Goal: Obtain resource: Download file/media

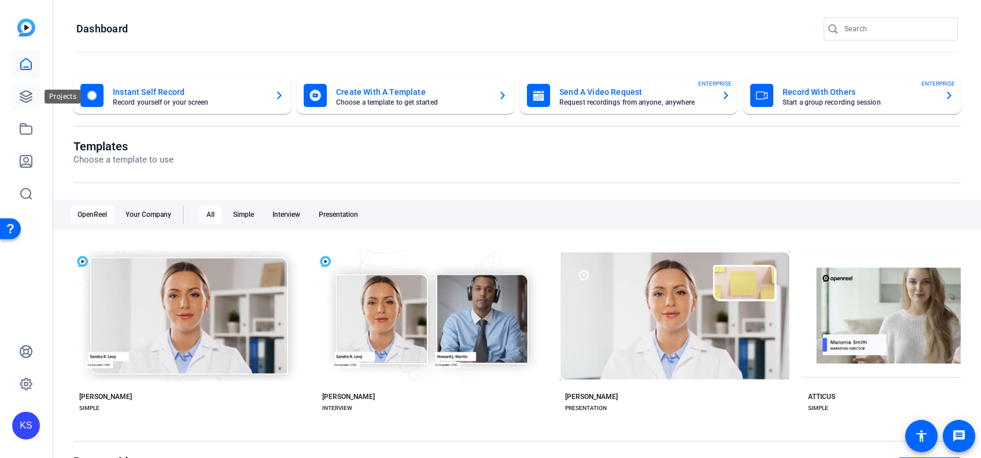
click at [28, 84] on link at bounding box center [26, 97] width 28 height 28
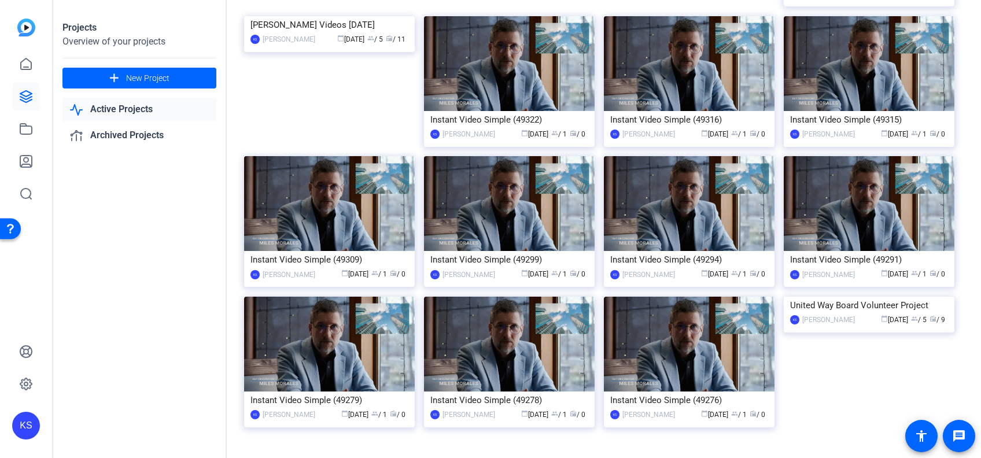
scroll to position [569, 0]
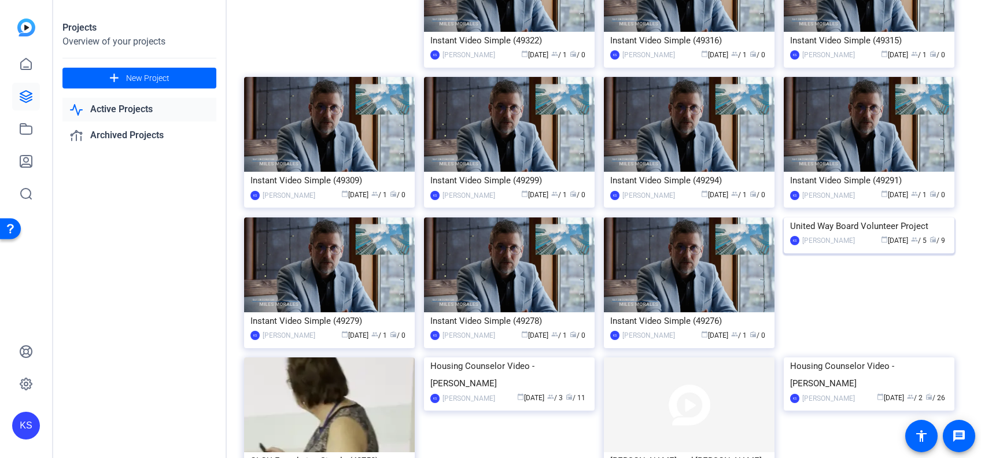
click at [832, 218] on img at bounding box center [869, 218] width 171 height 0
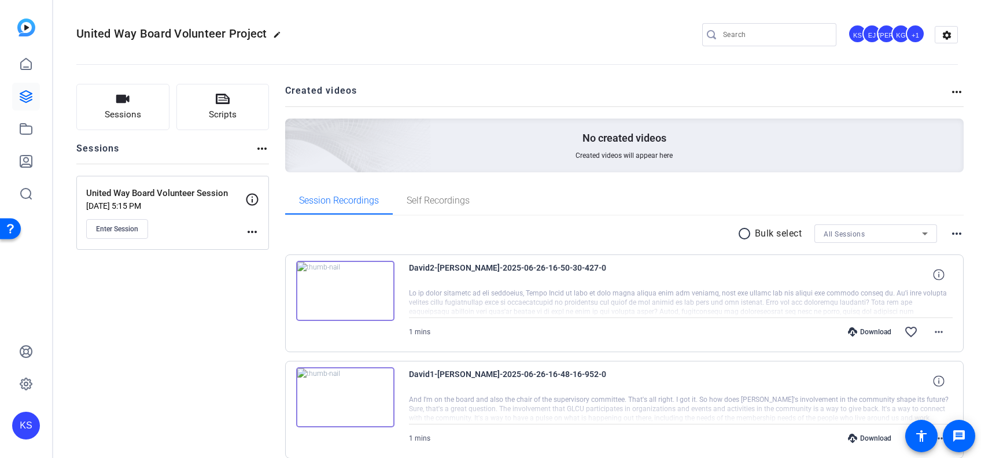
click at [341, 292] on img at bounding box center [345, 291] width 98 height 60
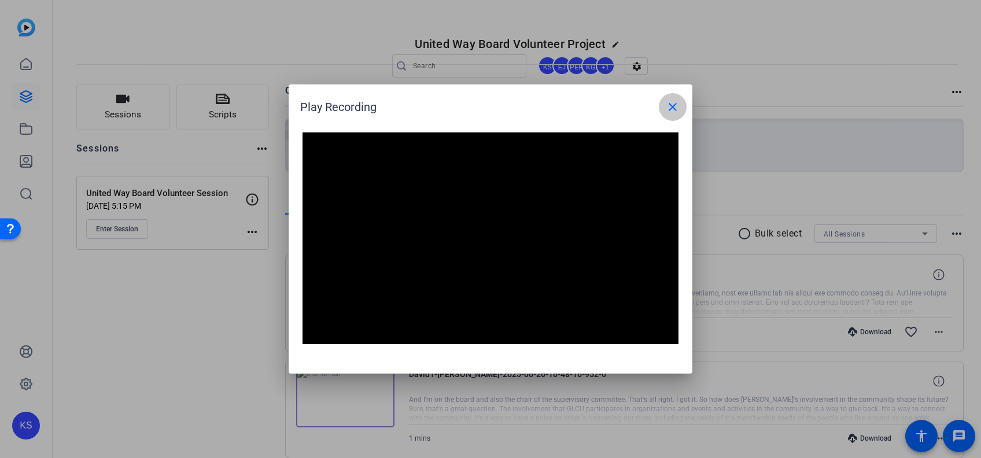
click at [674, 113] on mat-icon "close" at bounding box center [673, 107] width 14 height 14
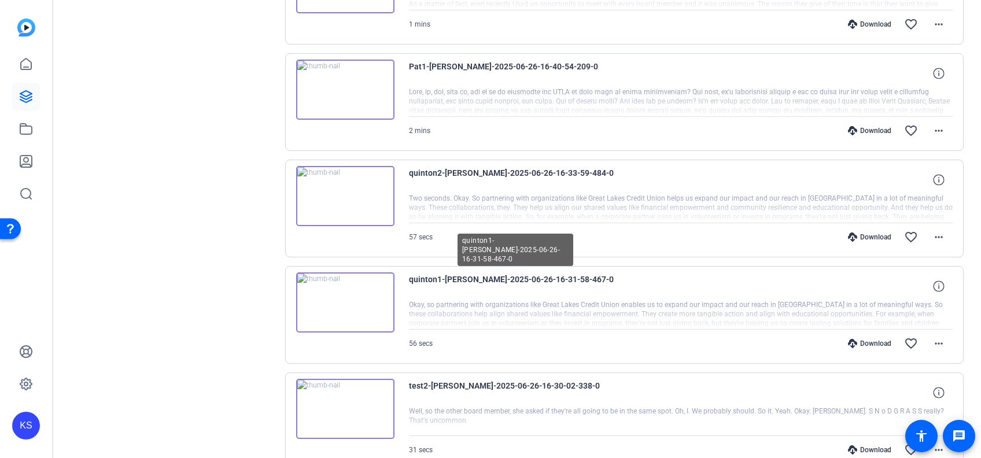
scroll to position [581, 0]
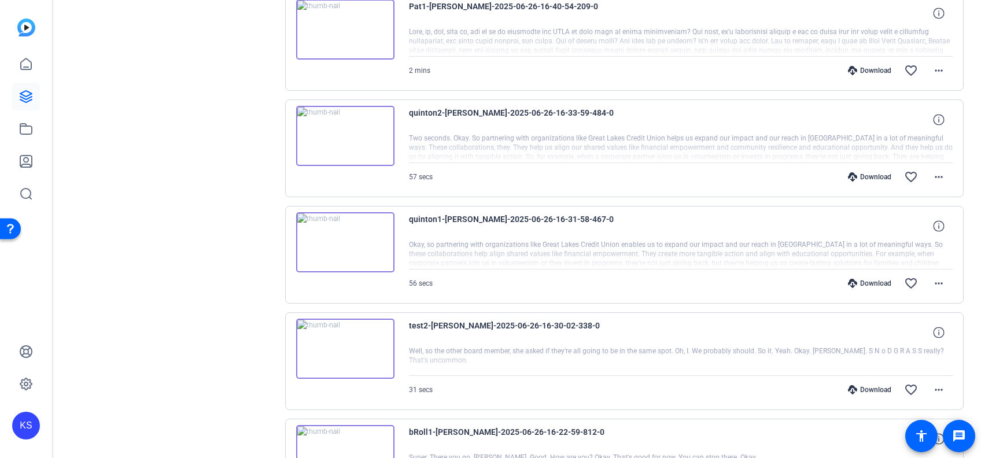
click at [341, 129] on img at bounding box center [345, 136] width 98 height 60
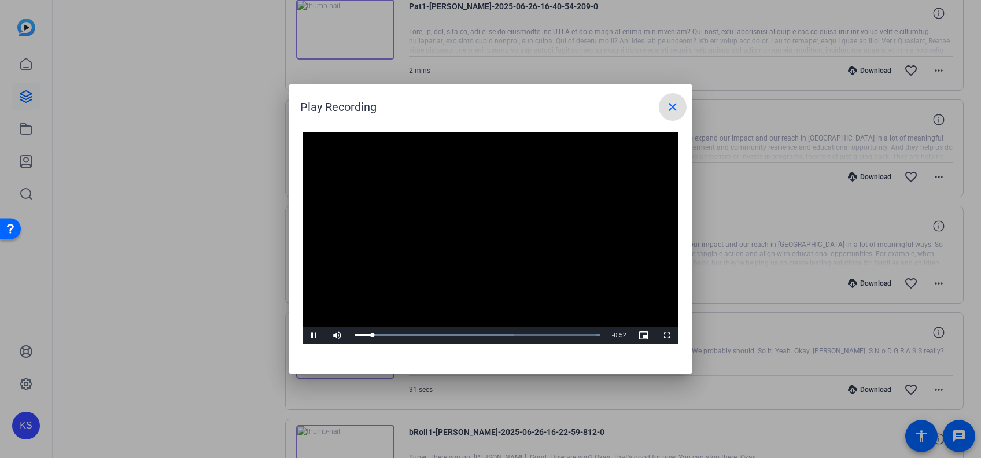
click at [675, 106] on mat-icon "close" at bounding box center [673, 107] width 14 height 14
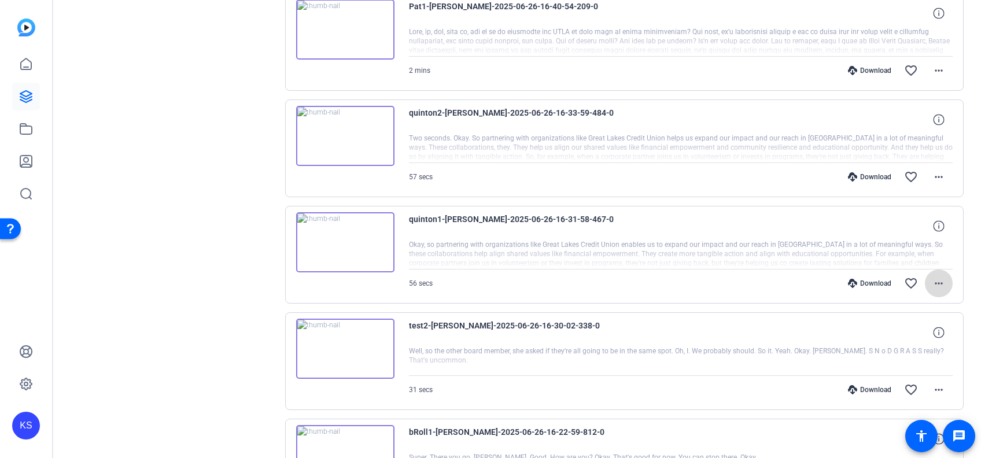
click at [934, 277] on mat-icon "more_horiz" at bounding box center [939, 284] width 14 height 14
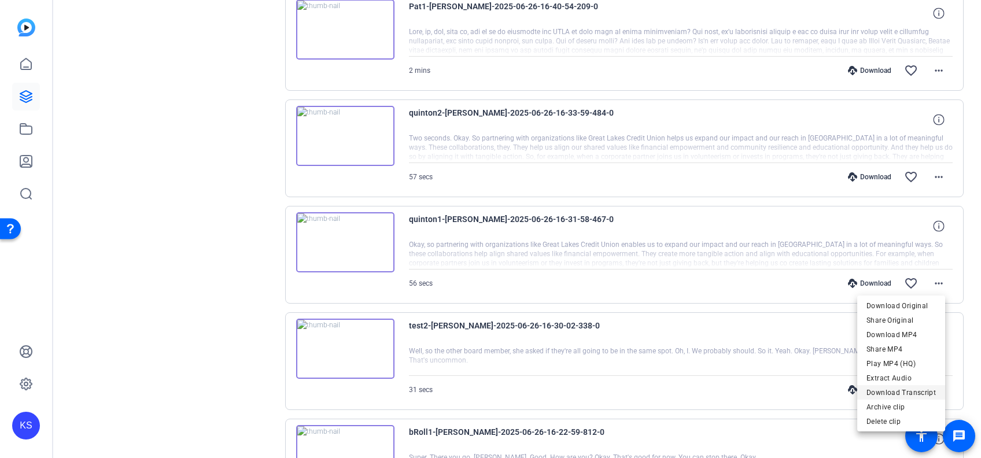
click at [901, 395] on span "Download Transcript" at bounding box center [901, 393] width 69 height 14
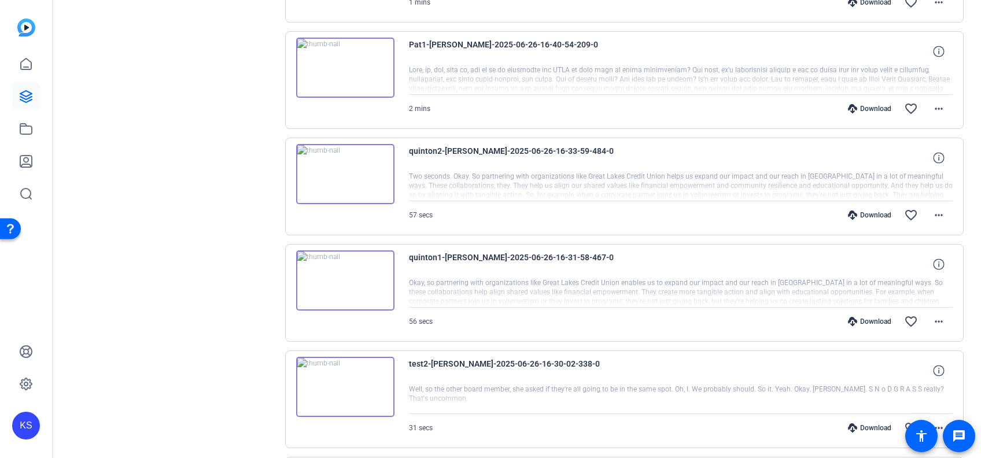
scroll to position [542, 0]
click at [932, 211] on mat-icon "more_horiz" at bounding box center [939, 216] width 14 height 14
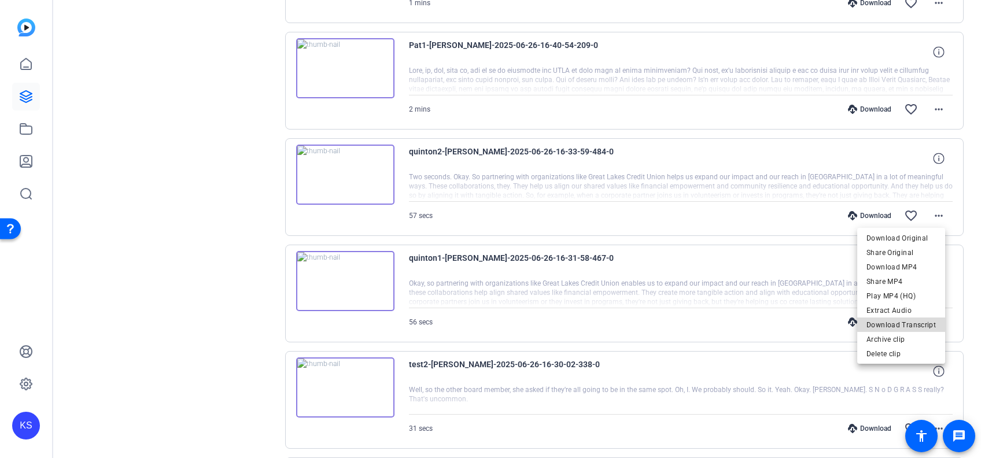
click at [910, 324] on span "Download Transcript" at bounding box center [901, 325] width 69 height 14
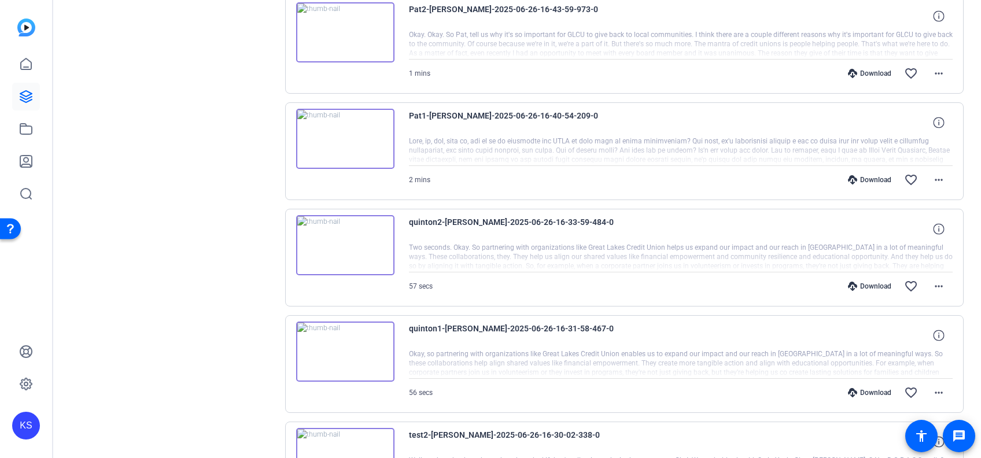
scroll to position [472, 0]
click at [348, 345] on img at bounding box center [345, 351] width 98 height 60
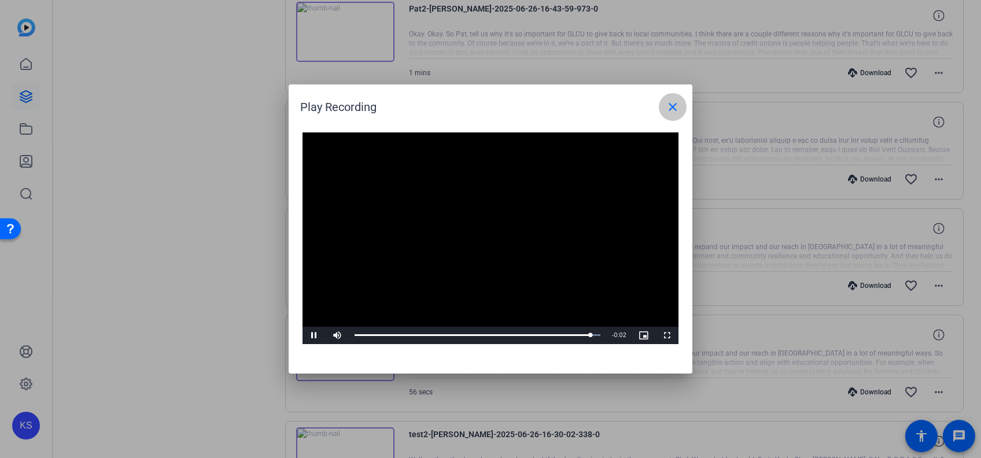
click at [666, 109] on mat-icon "close" at bounding box center [673, 107] width 14 height 14
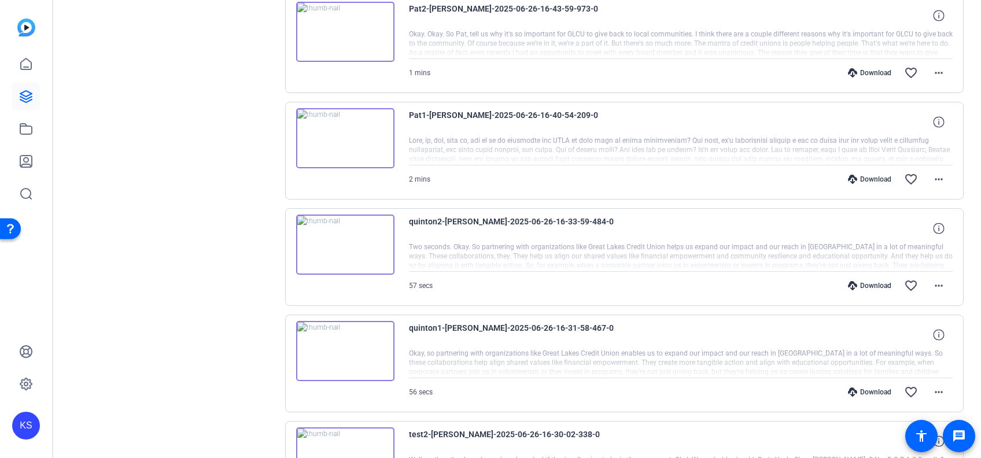
click at [344, 345] on img at bounding box center [345, 351] width 98 height 60
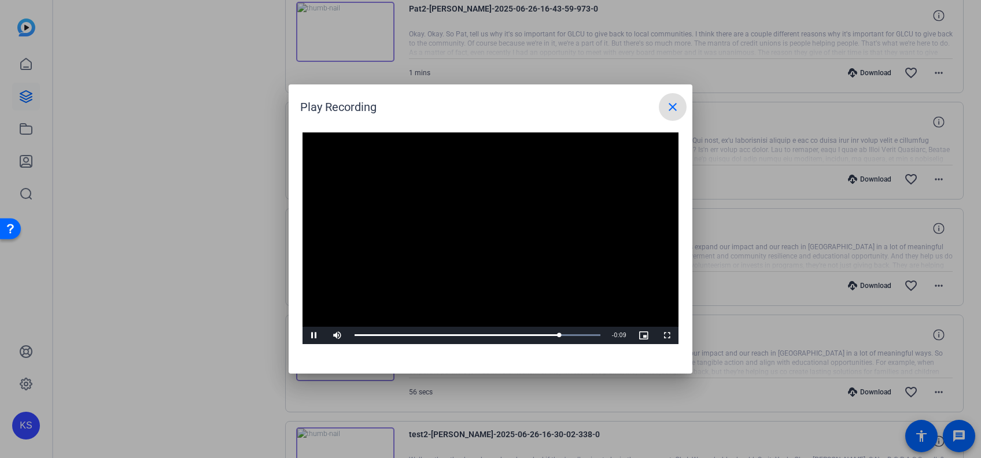
click at [231, 359] on div at bounding box center [490, 229] width 981 height 458
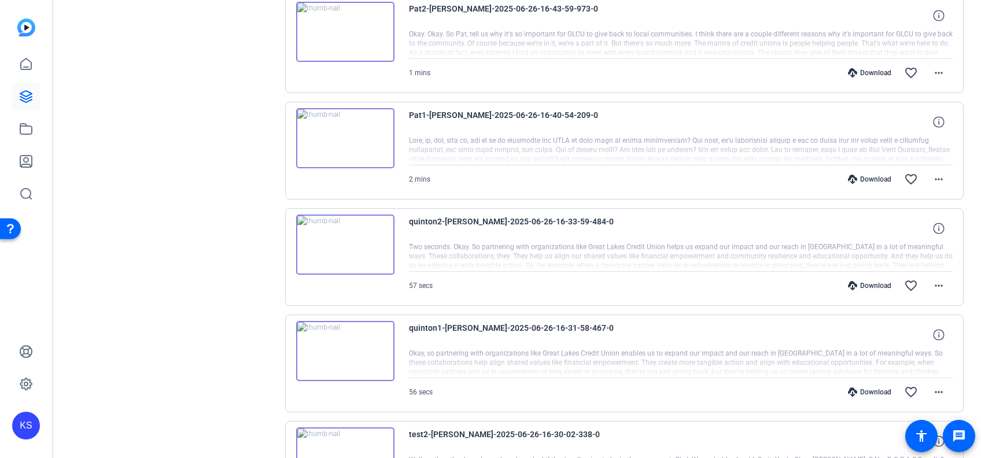
click at [347, 347] on img at bounding box center [345, 351] width 98 height 60
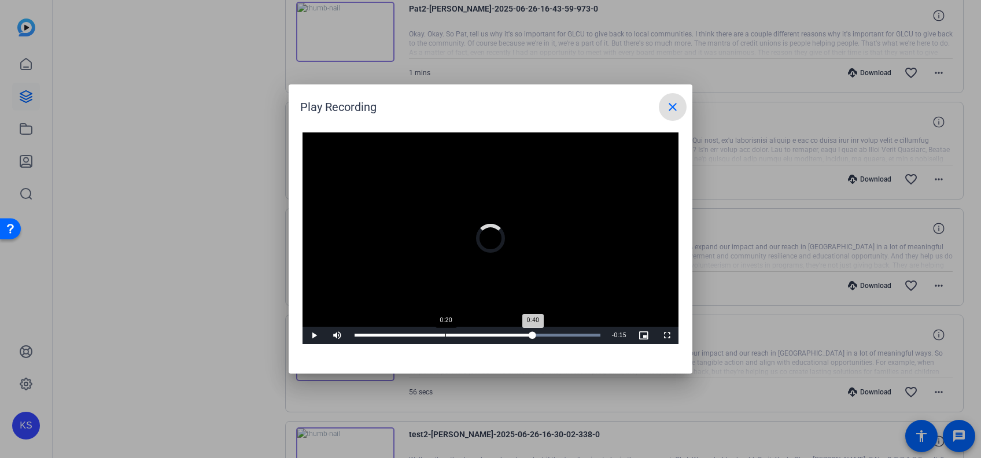
click at [445, 334] on div "Loaded : 100.00% 0:20 0:40" at bounding box center [478, 335] width 246 height 3
click at [679, 107] on mat-icon "close" at bounding box center [673, 107] width 14 height 14
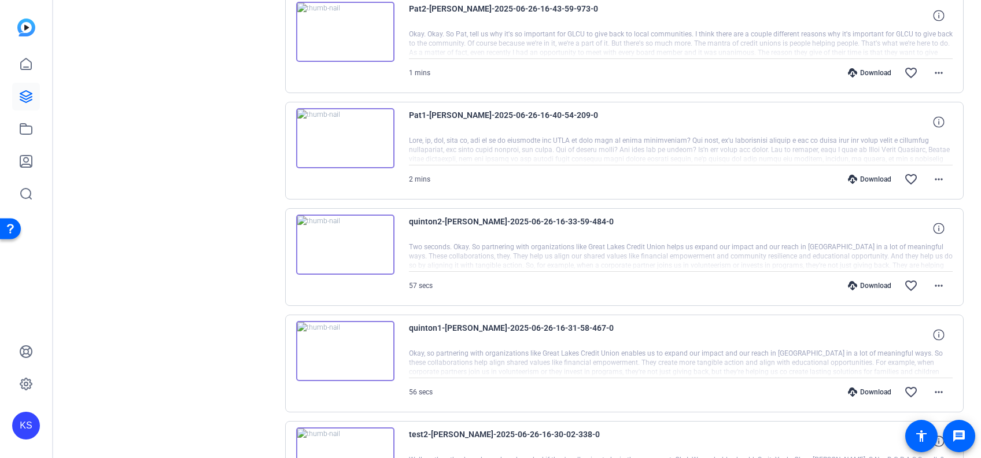
click at [339, 241] on img at bounding box center [345, 245] width 98 height 60
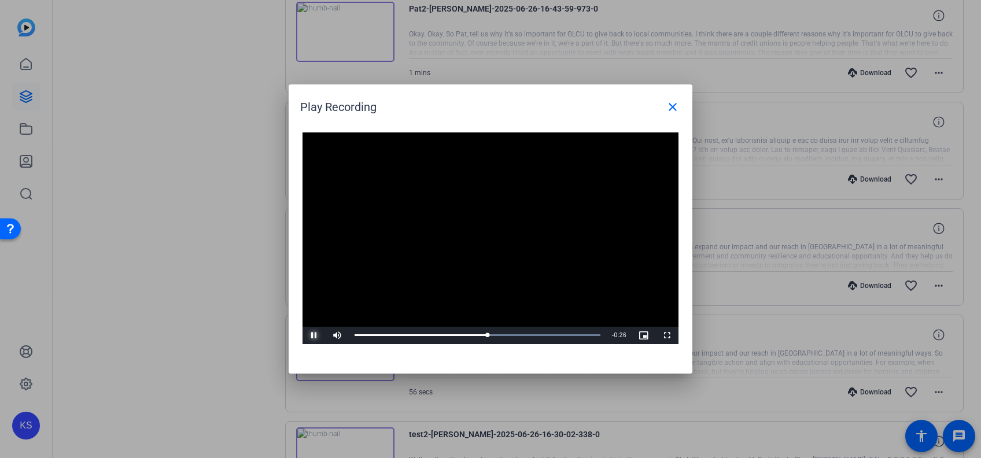
click at [314, 336] on span "Video Player" at bounding box center [314, 336] width 23 height 0
click at [473, 336] on div "Loaded : 100.00% 0:27 0:30" at bounding box center [478, 335] width 246 height 3
click at [311, 336] on span "Video Player" at bounding box center [314, 336] width 23 height 0
click at [453, 334] on div "Loaded : 100.00% 0:22 0:22" at bounding box center [478, 335] width 246 height 3
click at [377, 334] on div "Loaded : 100.00% 0:05 0:28" at bounding box center [478, 335] width 246 height 3
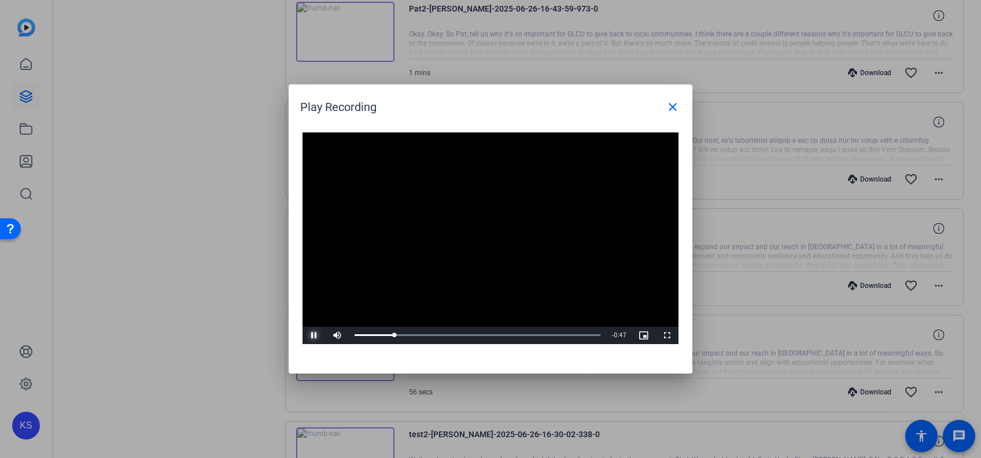
click at [314, 336] on span "Video Player" at bounding box center [314, 336] width 23 height 0
click at [357, 336] on div "Loaded : 100.00% 0:00 0:09" at bounding box center [478, 335] width 246 height 3
click at [357, 336] on div "0:00" at bounding box center [356, 335] width 3 height 3
click at [313, 336] on span "Video Player" at bounding box center [314, 336] width 23 height 0
click at [241, 339] on div at bounding box center [490, 229] width 981 height 458
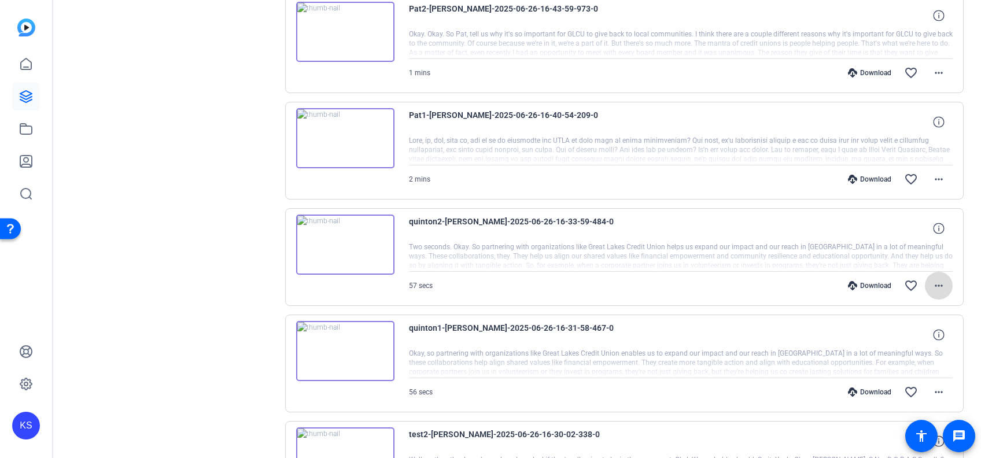
click at [932, 286] on mat-icon "more_horiz" at bounding box center [939, 286] width 14 height 14
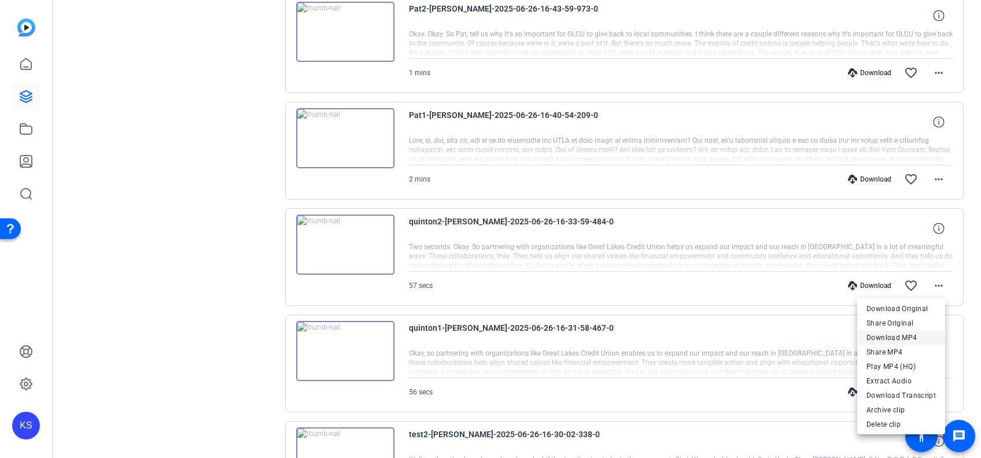
click at [896, 335] on span "Download MP4" at bounding box center [901, 338] width 69 height 14
